Goal: Task Accomplishment & Management: Manage account settings

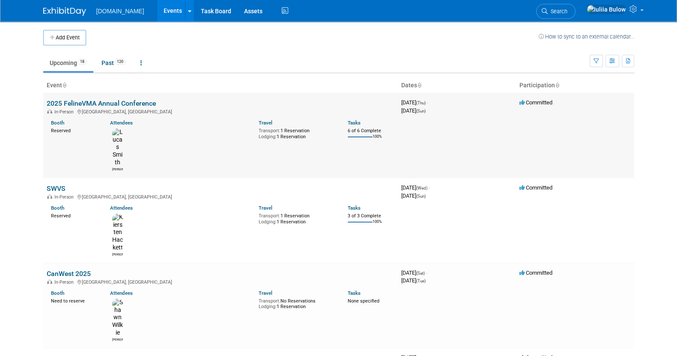
click at [118, 102] on link "2025 FelineVMA Annual Conference" at bounding box center [101, 103] width 109 height 8
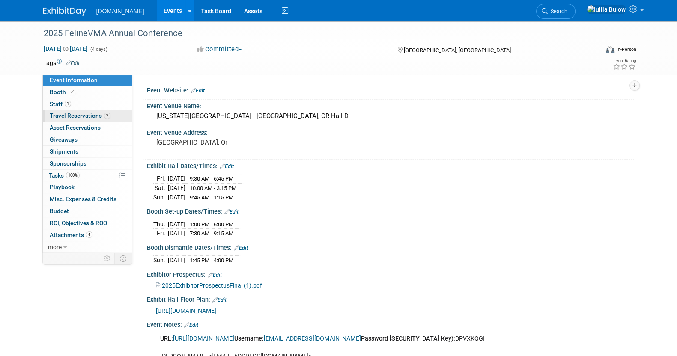
click at [87, 115] on span "Travel Reservations 2" at bounding box center [80, 115] width 61 height 7
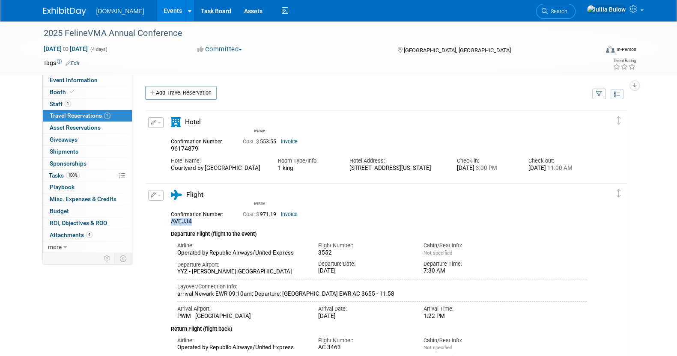
drag, startPoint x: 196, startPoint y: 223, endPoint x: 172, endPoint y: 224, distance: 24.0
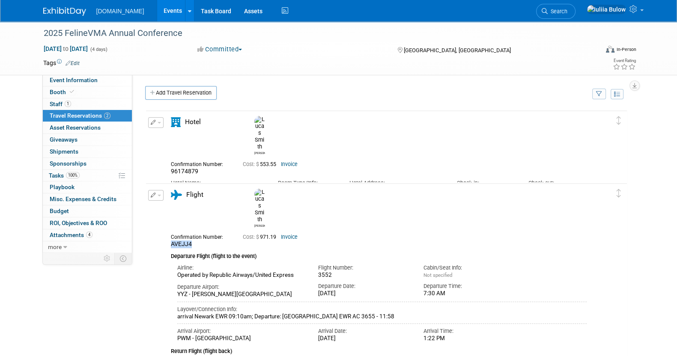
click at [172, 241] on div "AVEJJ4" at bounding box center [200, 245] width 59 height 8
copy span "AVEJJ4"
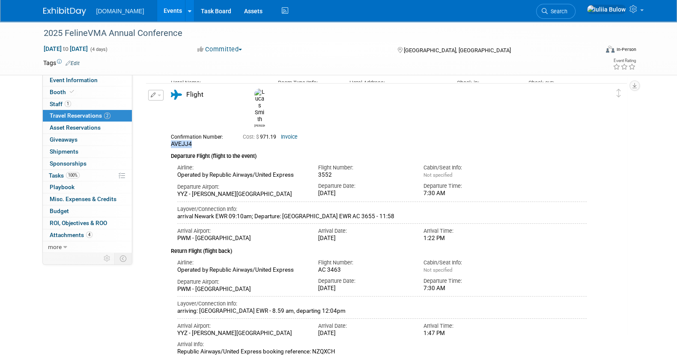
scroll to position [102, 0]
